Goal: Information Seeking & Learning: Learn about a topic

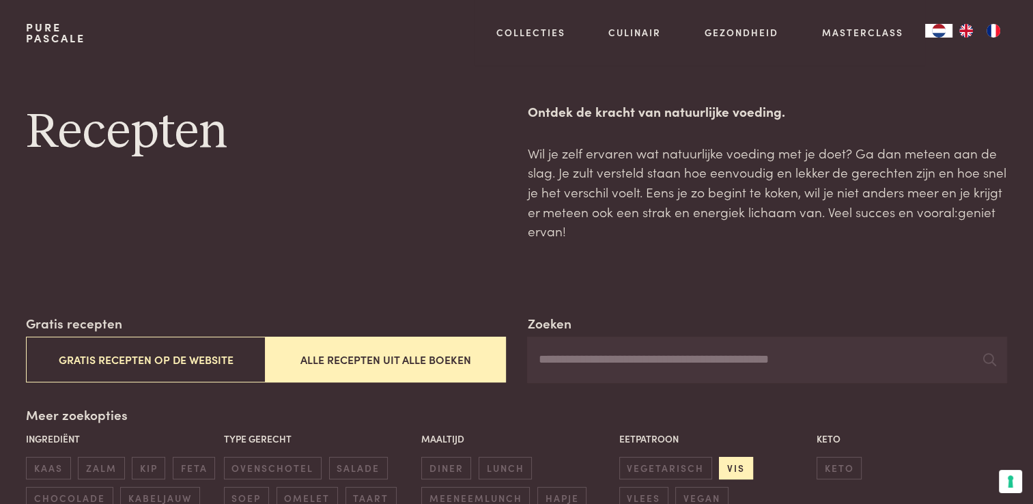
click at [727, 466] on span "vis" at bounding box center [735, 468] width 33 height 23
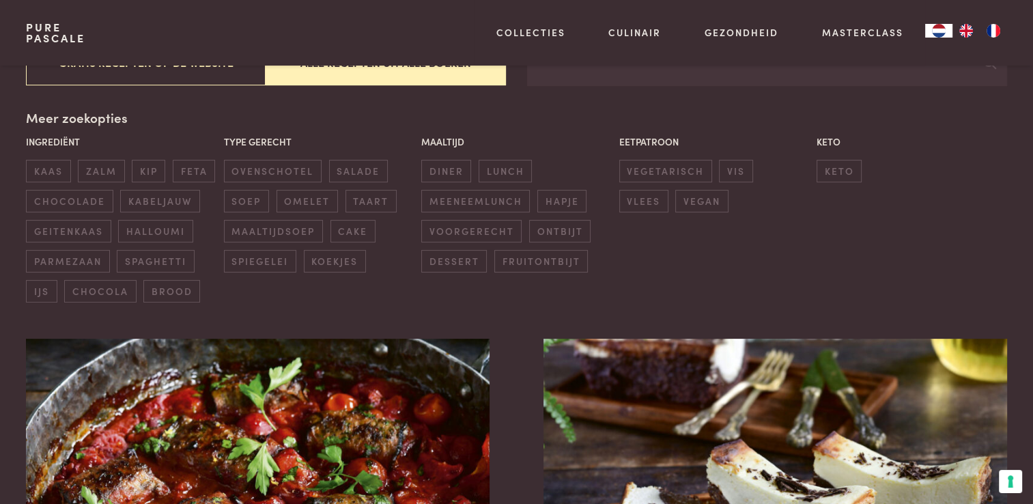
scroll to position [313, 0]
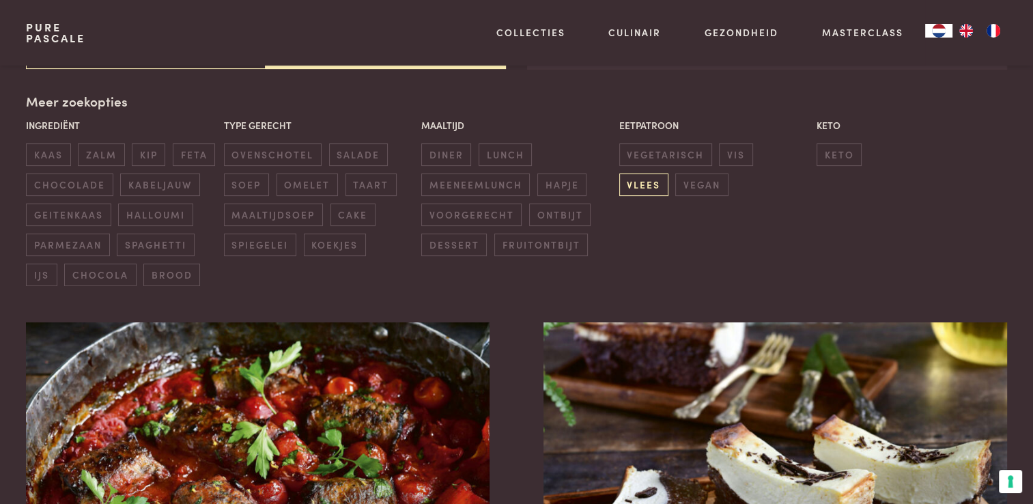
click at [668, 173] on span "vlees" at bounding box center [643, 184] width 49 height 23
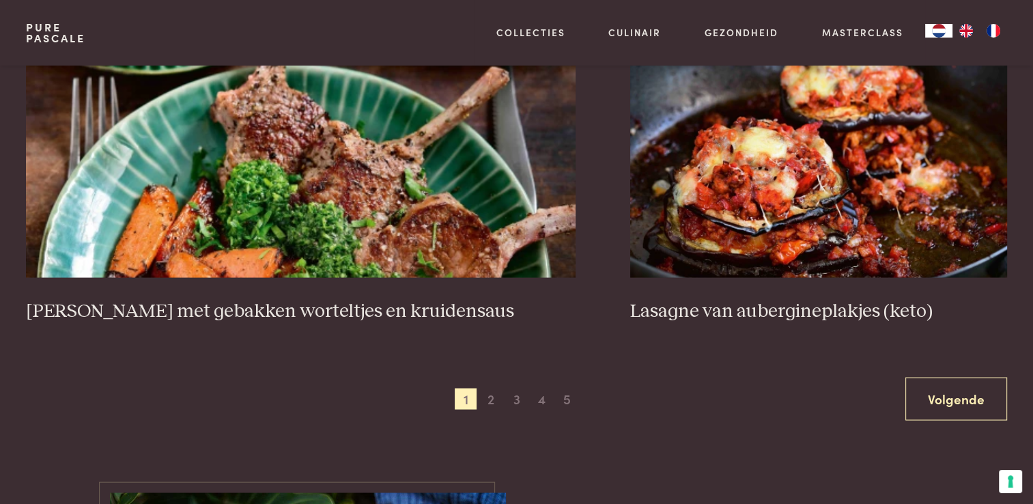
scroll to position [2574, 0]
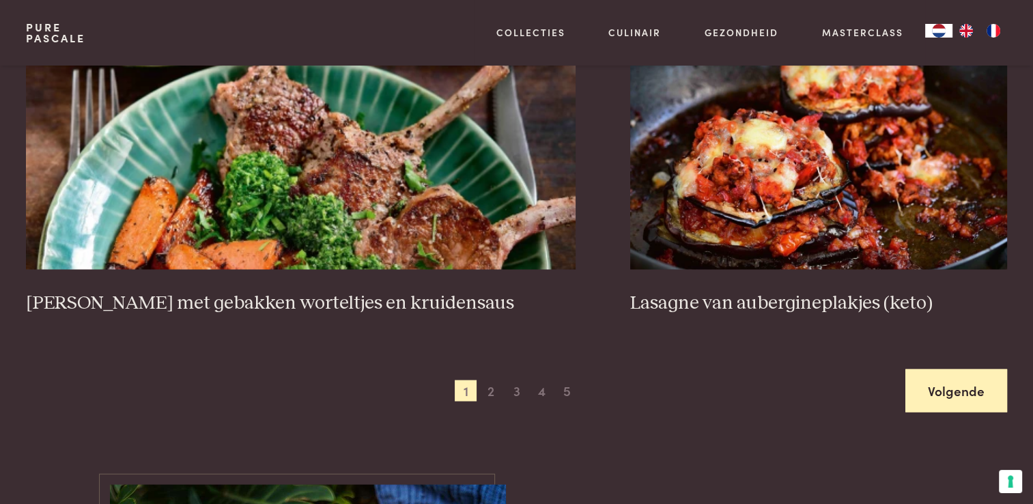
click at [932, 399] on link "Volgende" at bounding box center [956, 390] width 102 height 43
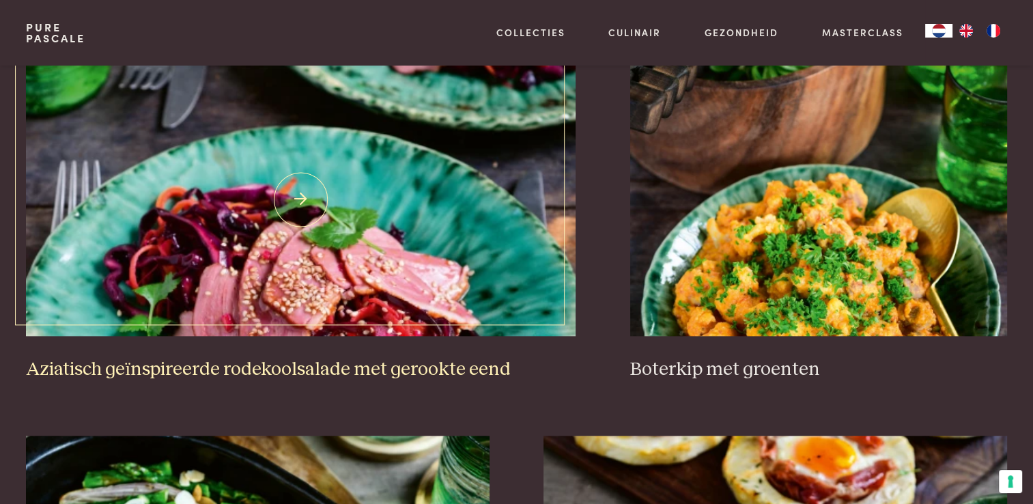
scroll to position [977, 0]
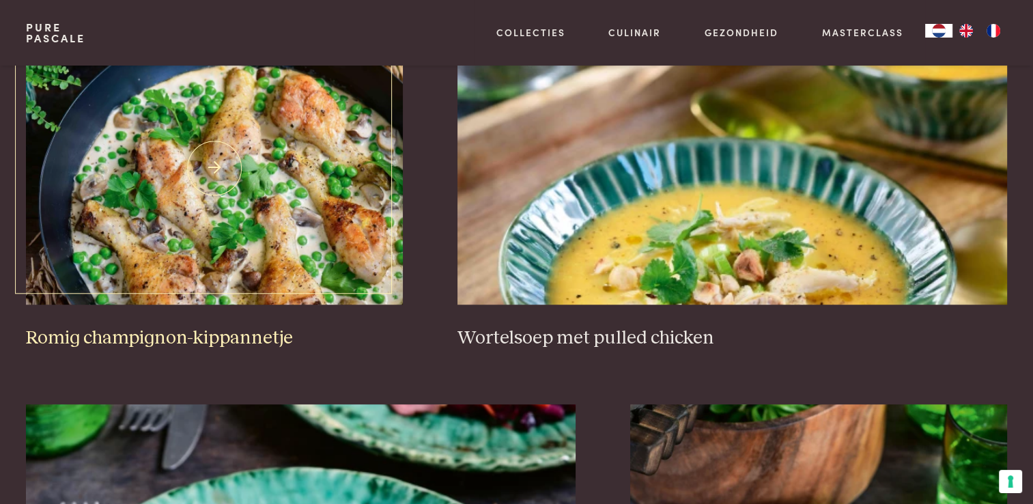
click at [298, 220] on img at bounding box center [214, 167] width 377 height 273
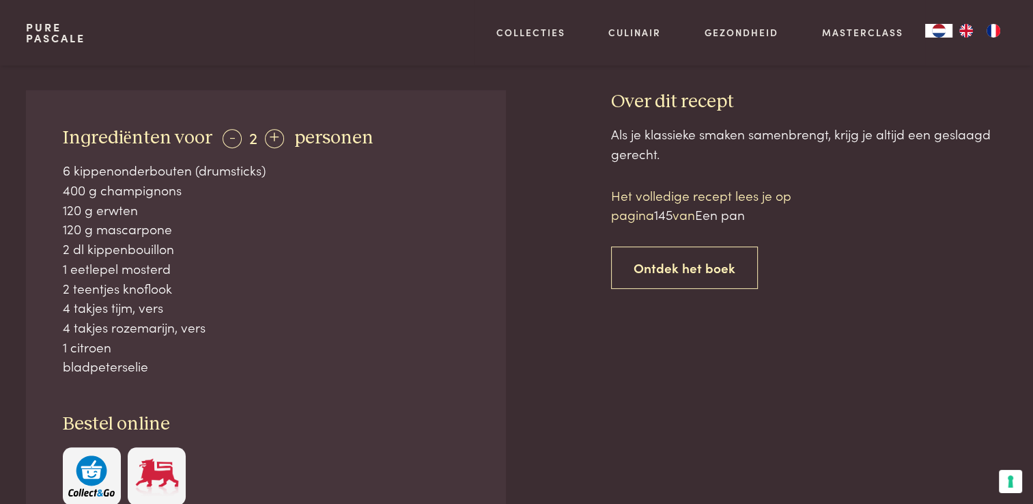
scroll to position [546, 0]
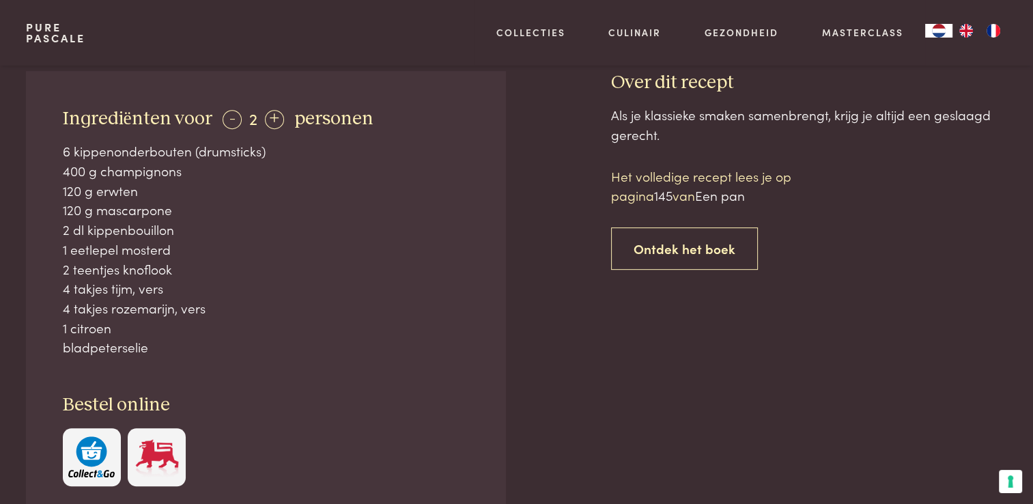
click at [100, 451] on img "button" at bounding box center [91, 457] width 46 height 42
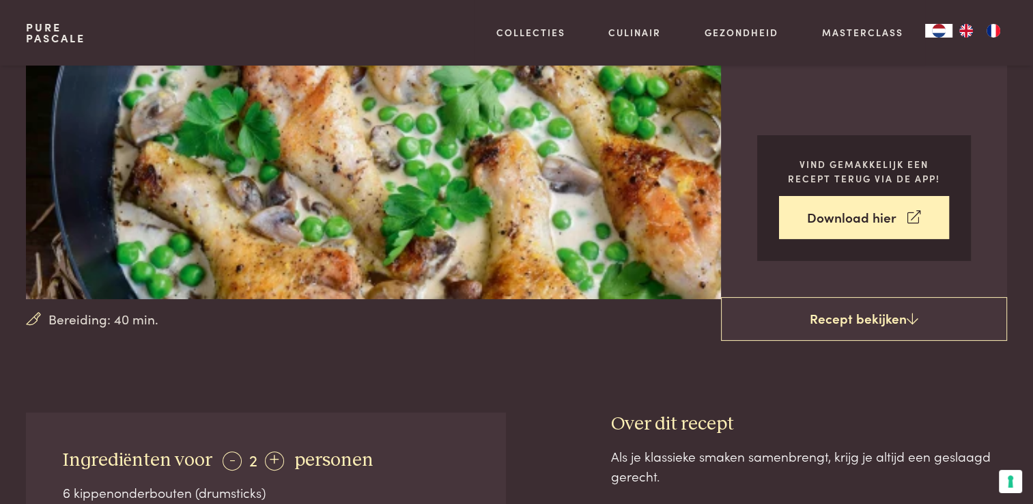
scroll to position [0, 0]
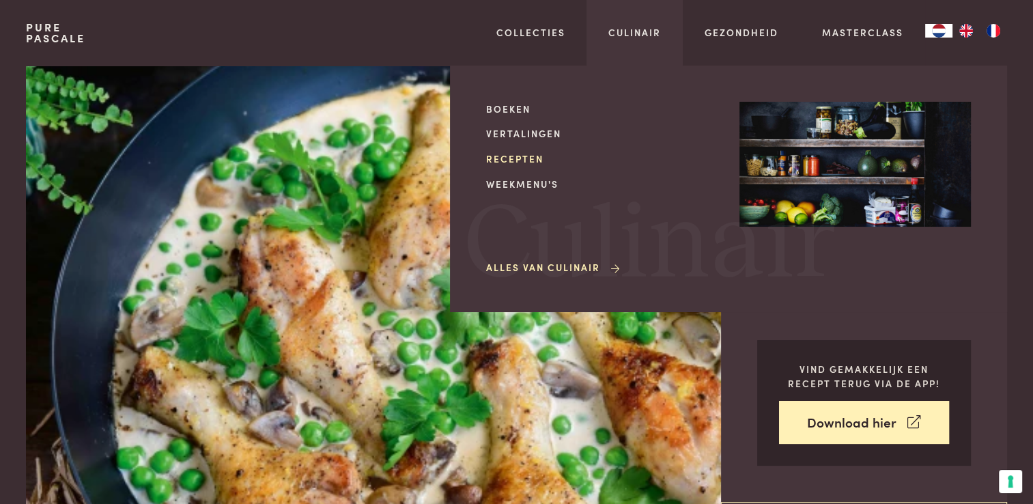
click at [519, 158] on link "Recepten" at bounding box center [601, 159] width 231 height 14
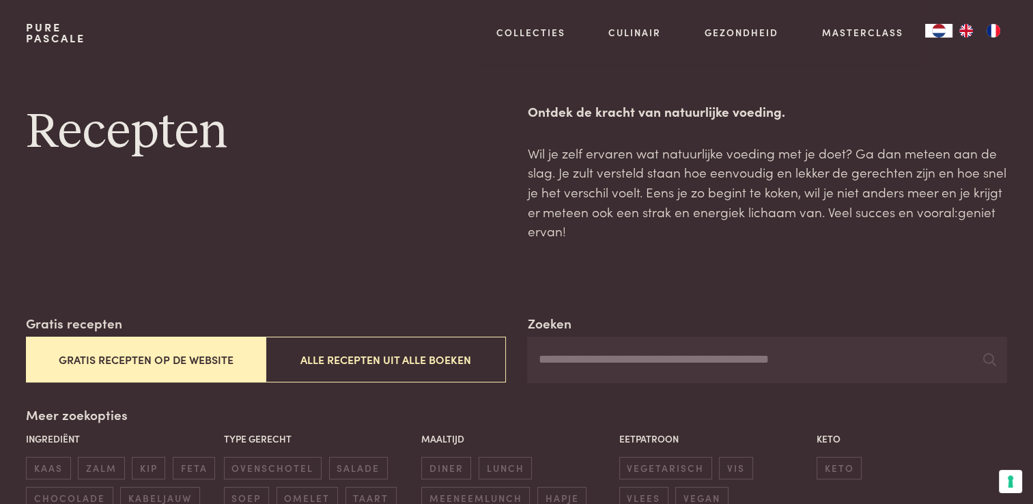
click at [663, 351] on input "Zoeken" at bounding box center [766, 359] width 479 height 46
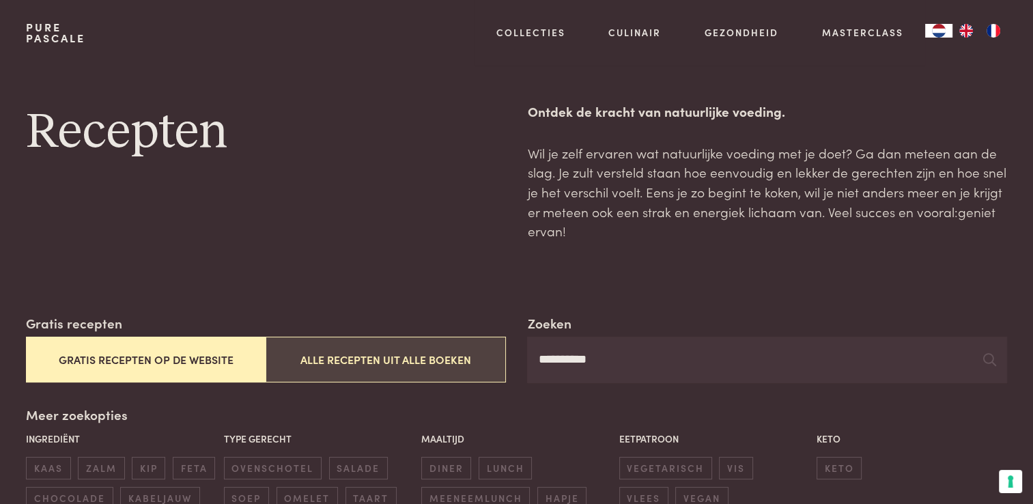
type input "**********"
click at [339, 341] on button "Alle recepten uit alle boeken" at bounding box center [385, 359] width 240 height 46
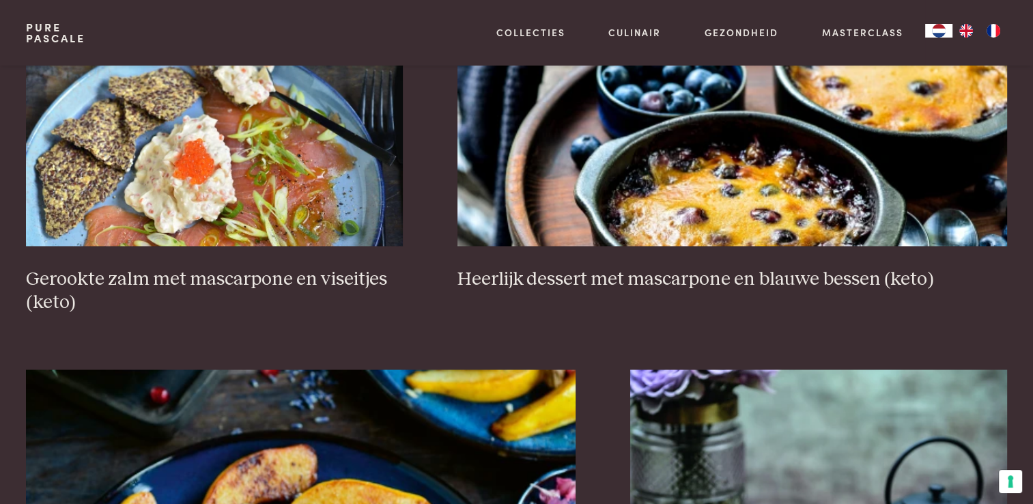
scroll to position [2156, 0]
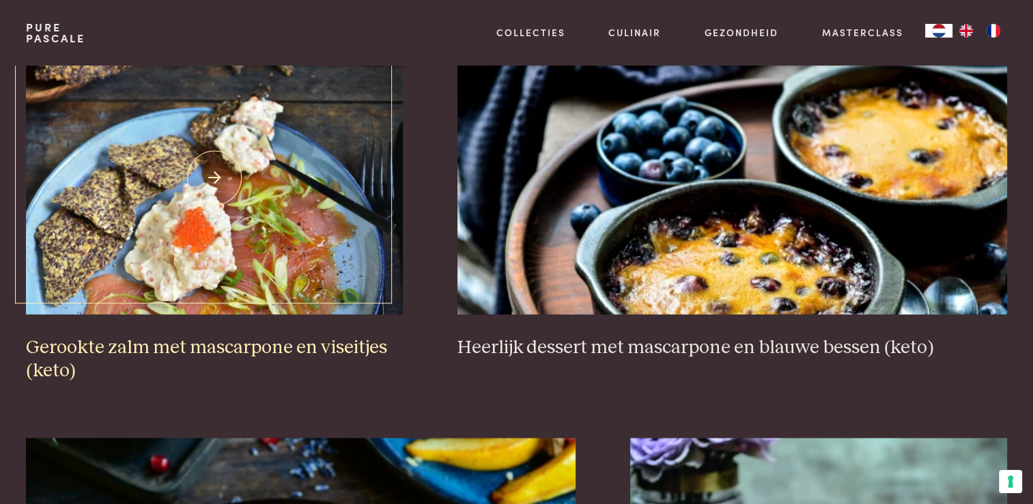
click at [240, 265] on img at bounding box center [214, 177] width 377 height 273
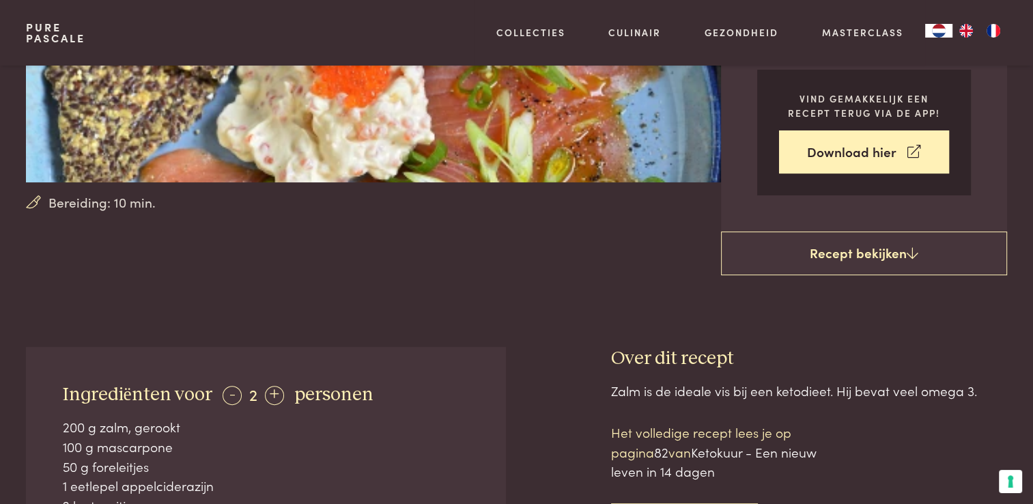
scroll to position [478, 0]
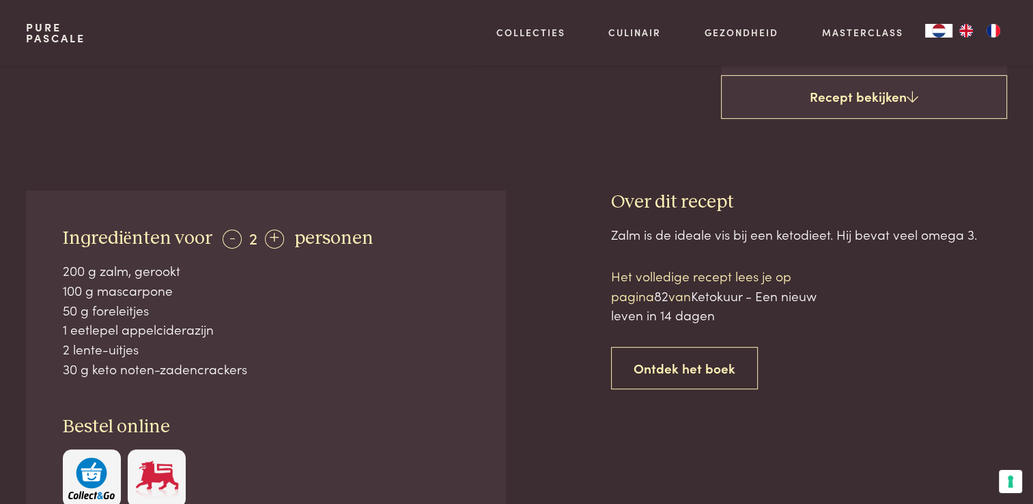
click at [111, 482] on img "button" at bounding box center [91, 478] width 46 height 42
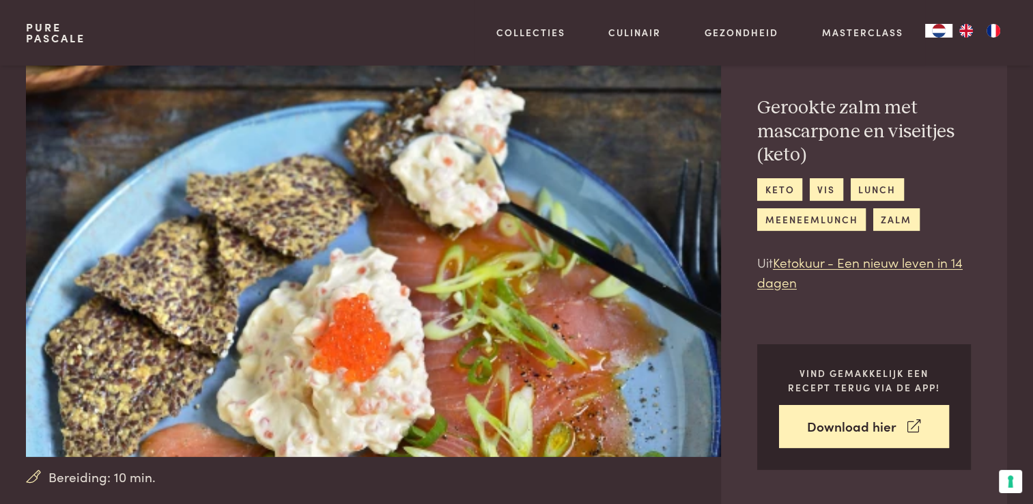
scroll to position [68, 0]
